Goal: Task Accomplishment & Management: Complete application form

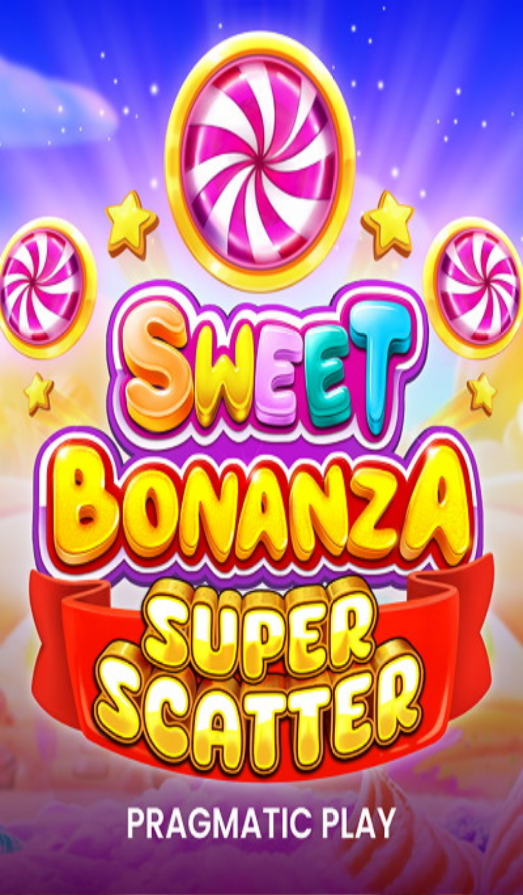
click at [58, 41] on span "Kirjaudu" at bounding box center [70, 37] width 25 height 8
click at [56, 77] on span "Tarjoukset" at bounding box center [41, 72] width 34 height 9
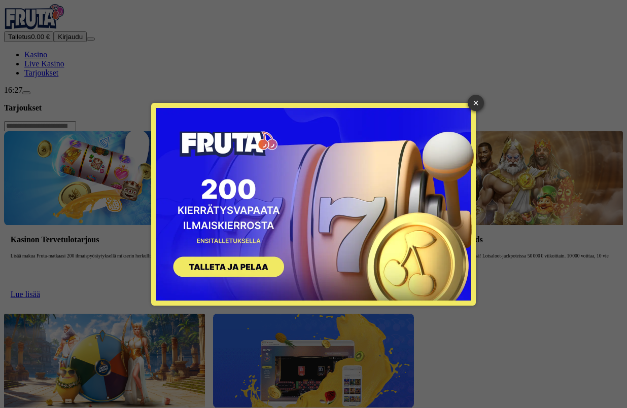
click at [225, 273] on button "SIGN UP" at bounding box center [224, 268] width 128 height 32
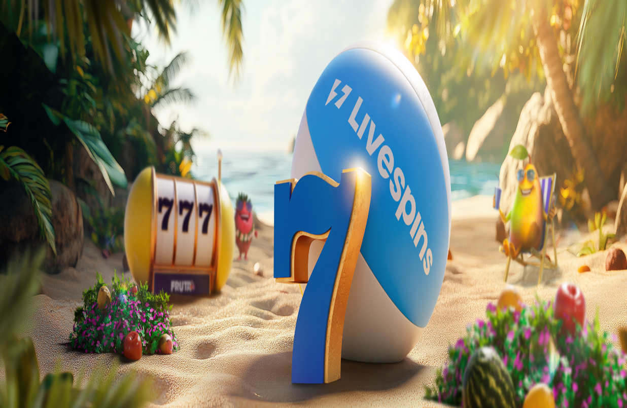
click at [440, 262] on div at bounding box center [313, 262] width 618 height 0
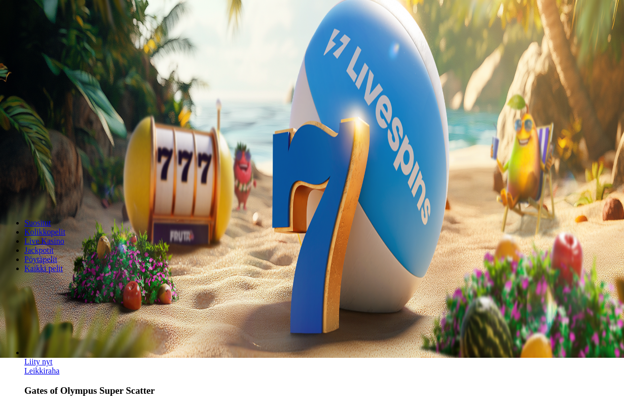
scroll to position [101, 0]
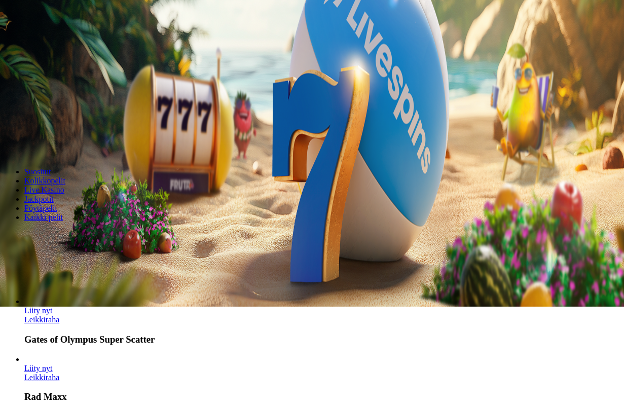
click at [16, 157] on span "chevron-right icon" at bounding box center [16, 157] width 0 height 0
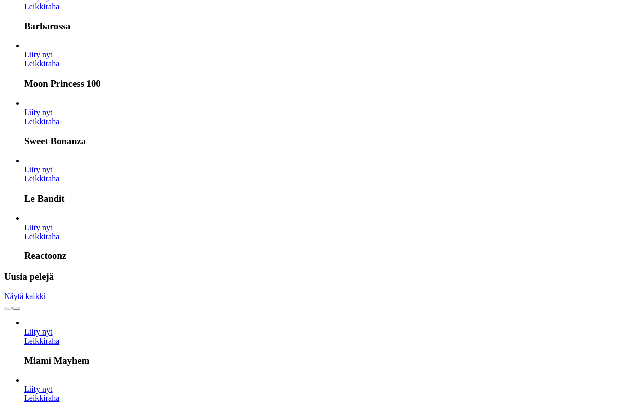
scroll to position [760, 0]
